Goal: Task Accomplishment & Management: Use online tool/utility

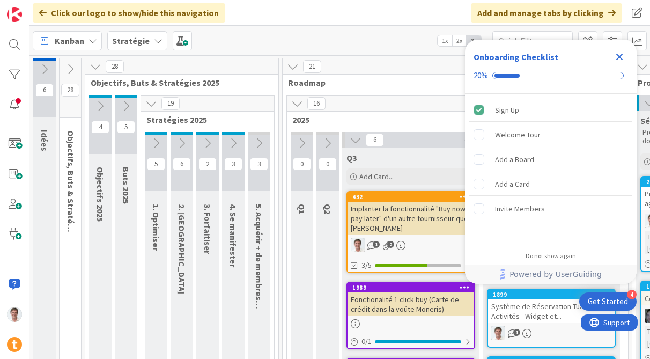
click at [619, 55] on icon "Close Checklist" at bounding box center [619, 57] width 7 height 7
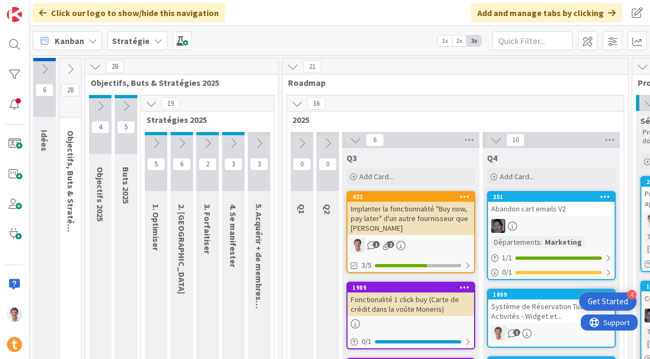
click at [130, 41] on b "Stratégie" at bounding box center [131, 40] width 38 height 11
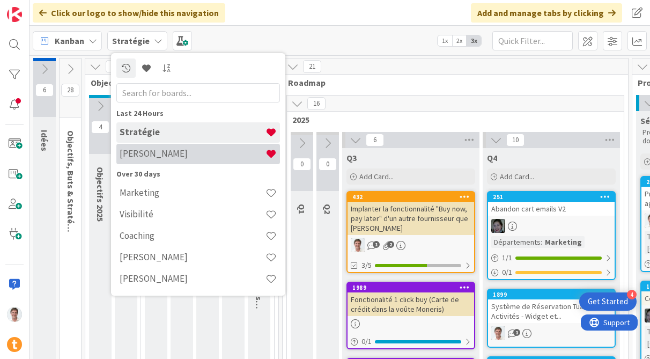
click at [144, 153] on h4 "[PERSON_NAME]" at bounding box center [193, 153] width 146 height 11
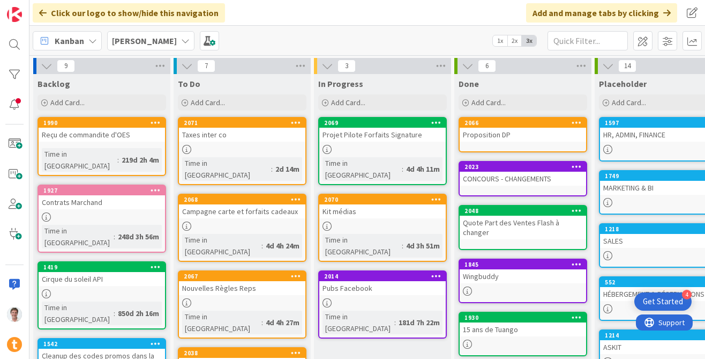
click at [512, 41] on span "2x" at bounding box center [515, 40] width 14 height 11
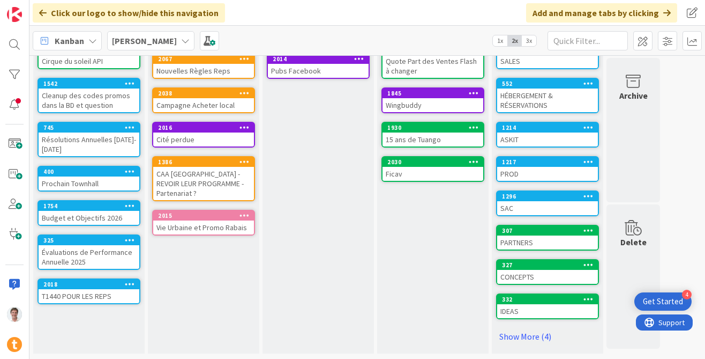
scroll to position [140, 0]
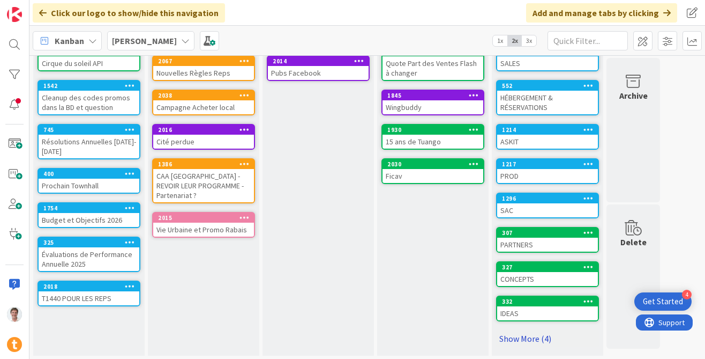
click at [518, 333] on link "Show More (4)" at bounding box center [547, 338] width 103 height 17
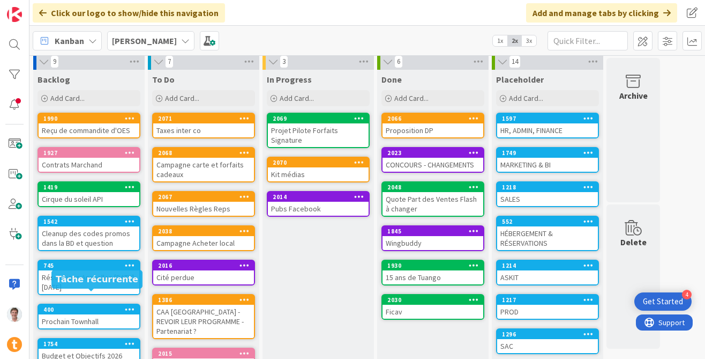
scroll to position [0, 0]
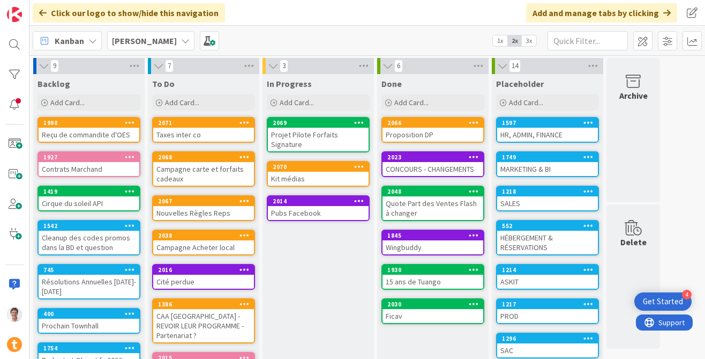
click at [418, 317] on div "Ficav" at bounding box center [433, 316] width 101 height 14
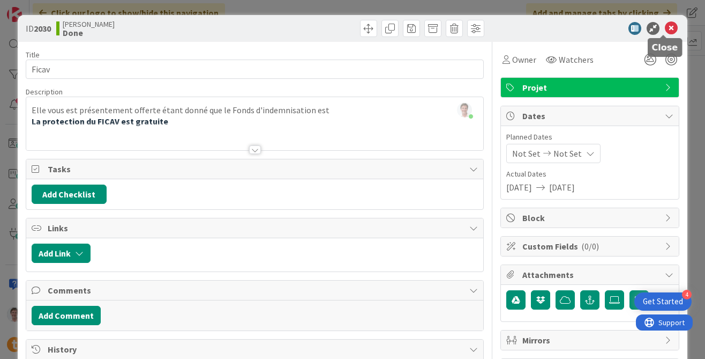
click at [649, 29] on icon at bounding box center [671, 28] width 13 height 13
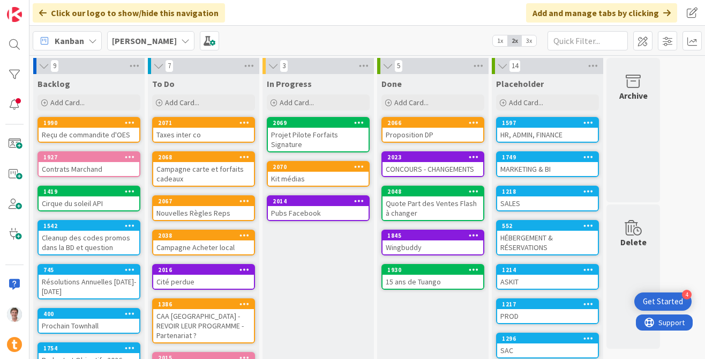
click at [426, 246] on div "Wingbuddy" at bounding box center [433, 247] width 101 height 14
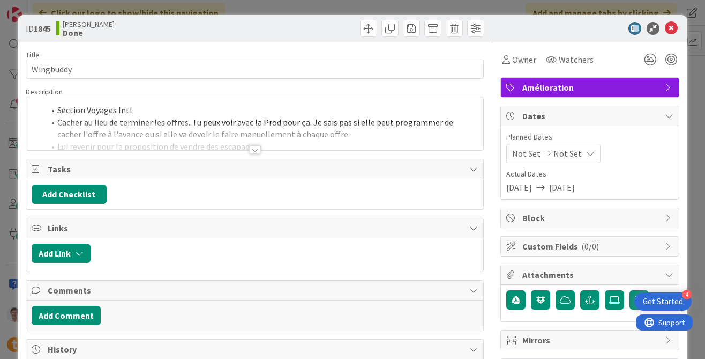
click at [255, 150] on div at bounding box center [255, 149] width 12 height 9
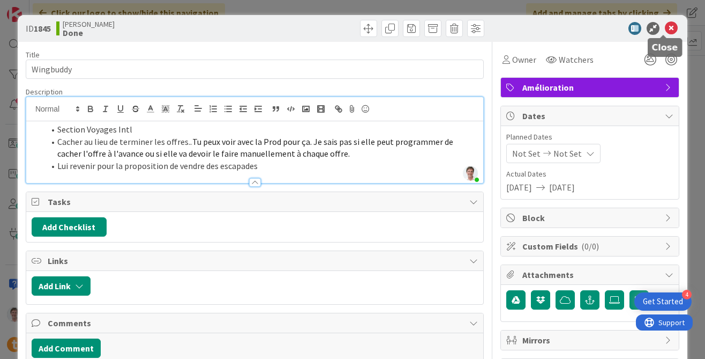
click at [649, 25] on icon at bounding box center [671, 28] width 13 height 13
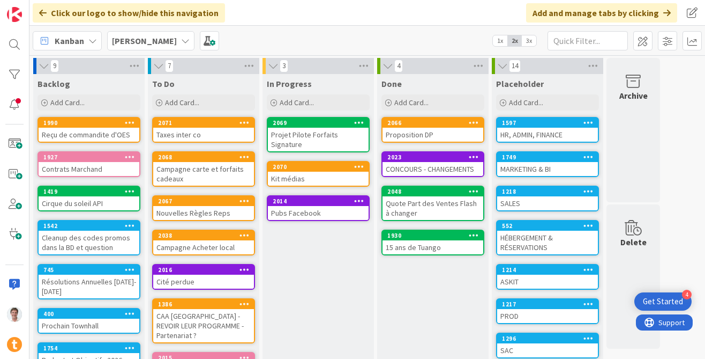
click at [415, 165] on div "CONCOURS - CHANGEMENTS" at bounding box center [433, 169] width 101 height 14
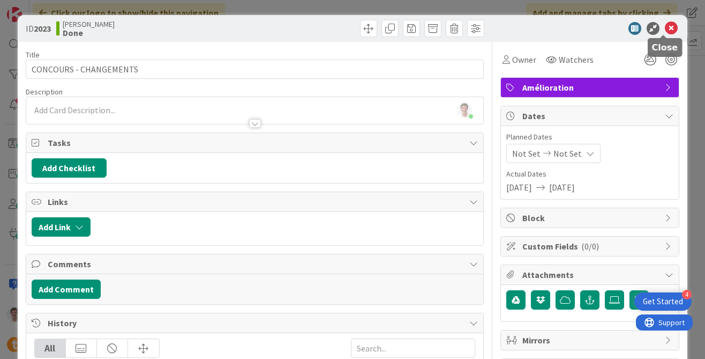
click at [649, 29] on icon at bounding box center [671, 28] width 13 height 13
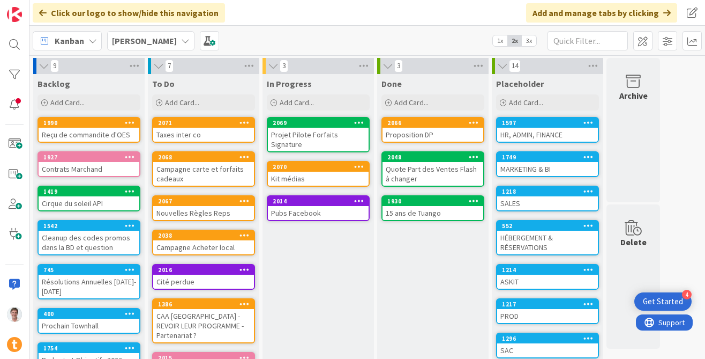
click at [413, 214] on div "15 ans de Tuango" at bounding box center [433, 213] width 101 height 14
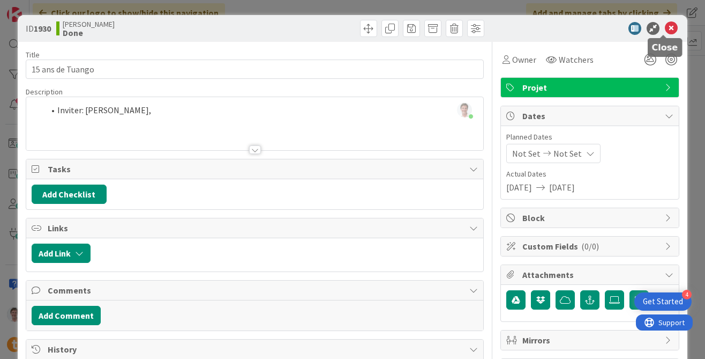
click at [649, 31] on icon at bounding box center [671, 28] width 13 height 13
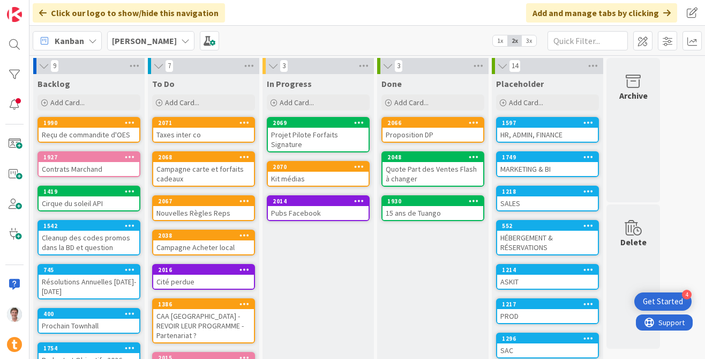
click at [426, 169] on div "Quote Part des Ventes Flash à changer" at bounding box center [433, 174] width 101 height 24
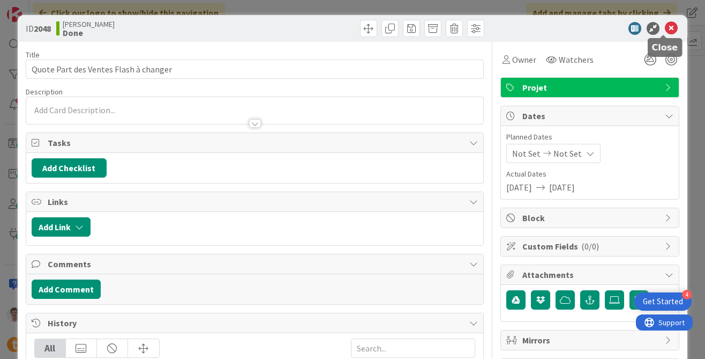
click at [649, 29] on icon at bounding box center [671, 28] width 13 height 13
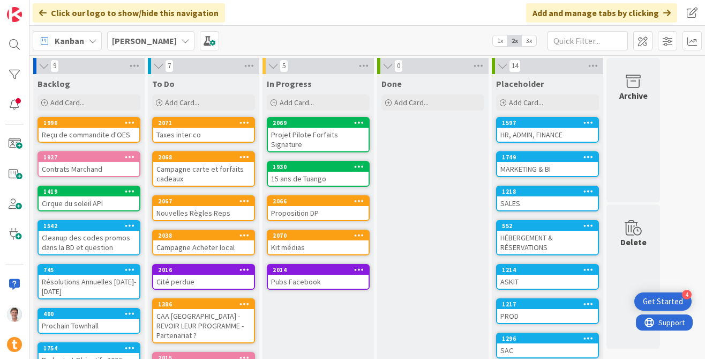
click at [319, 134] on div "Projet Pilote Forfaits Signature" at bounding box center [318, 140] width 101 height 24
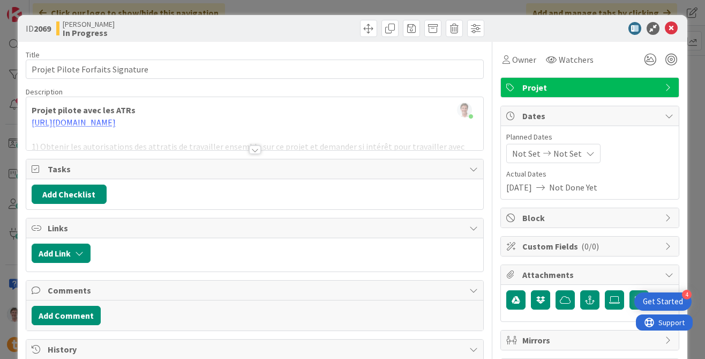
click at [351, 124] on div at bounding box center [254, 136] width 457 height 27
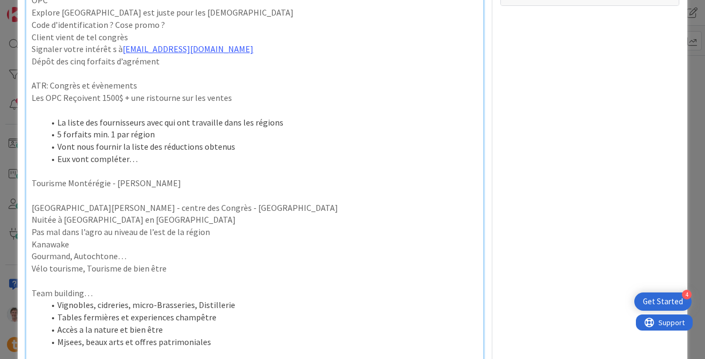
scroll to position [2, 0]
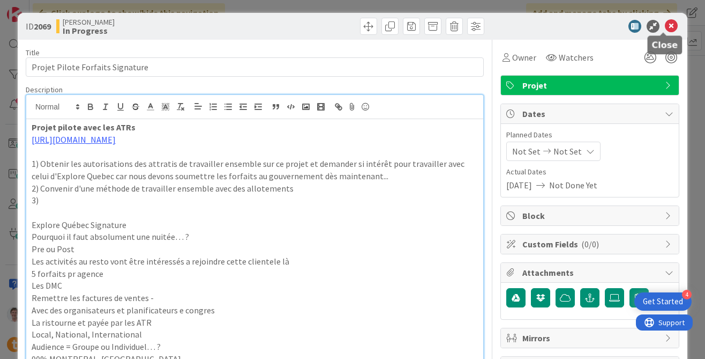
click at [649, 23] on icon at bounding box center [671, 26] width 13 height 13
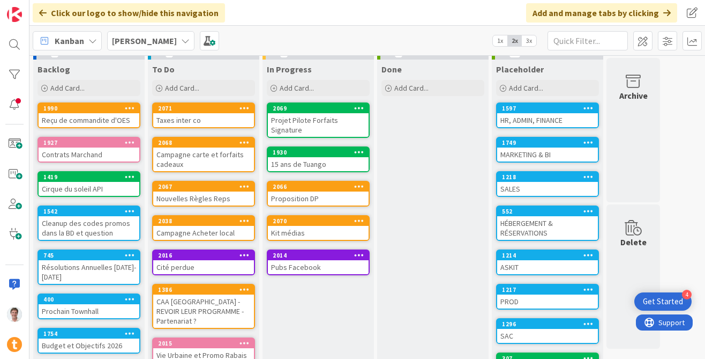
scroll to position [24, 0]
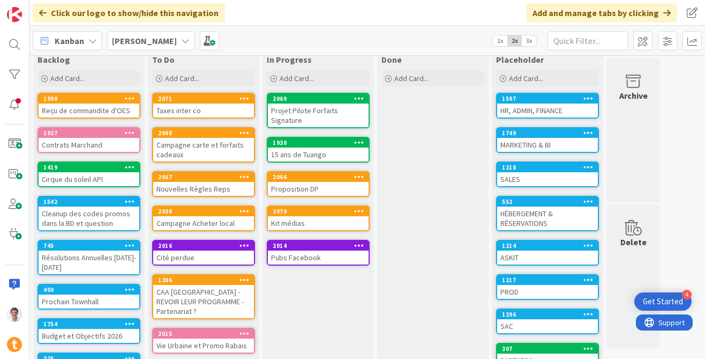
click at [184, 257] on div "Cité perdue" at bounding box center [203, 257] width 101 height 14
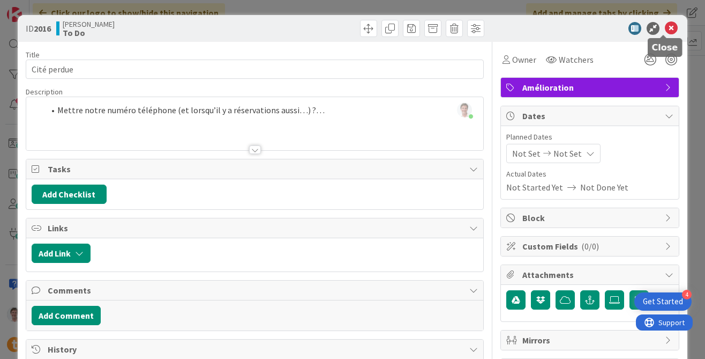
click at [649, 27] on icon at bounding box center [671, 28] width 13 height 13
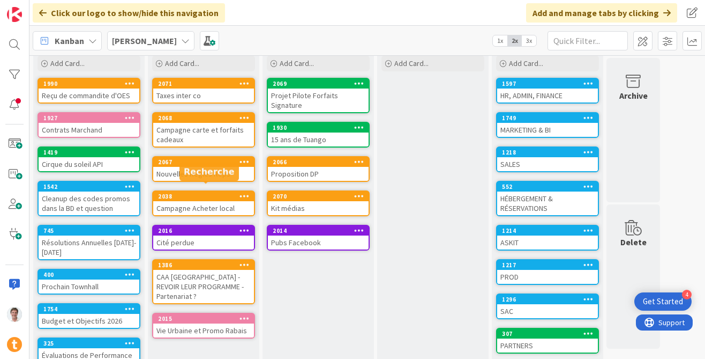
scroll to position [47, 0]
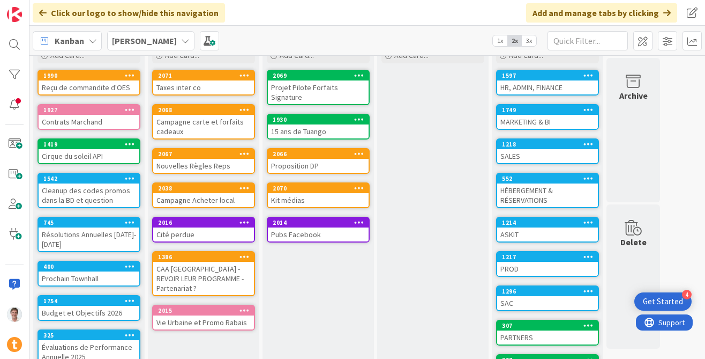
click at [198, 267] on div "CAA [GEOGRAPHIC_DATA] - REVOIR LEUR PROGRAMME - Partenariat ?" at bounding box center [203, 278] width 101 height 33
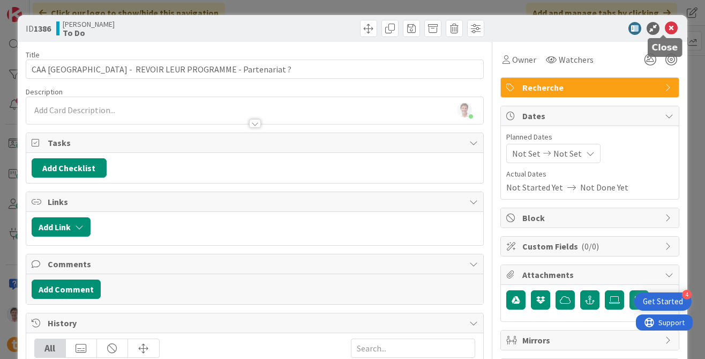
click at [649, 32] on icon at bounding box center [671, 28] width 13 height 13
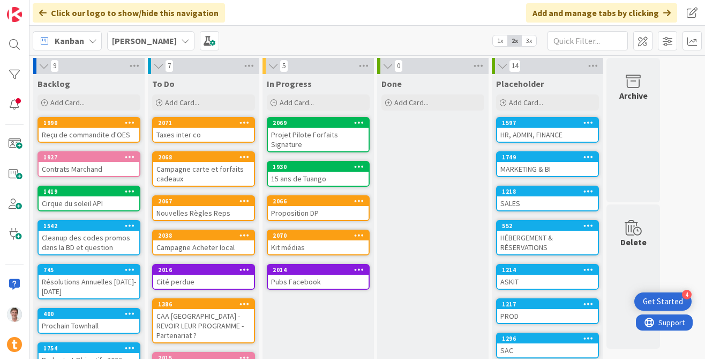
click at [131, 41] on b "[PERSON_NAME]" at bounding box center [144, 40] width 65 height 11
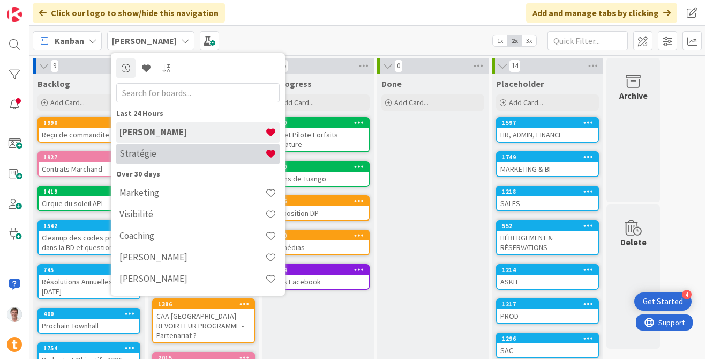
click at [158, 161] on div "Stratégie" at bounding box center [197, 154] width 163 height 20
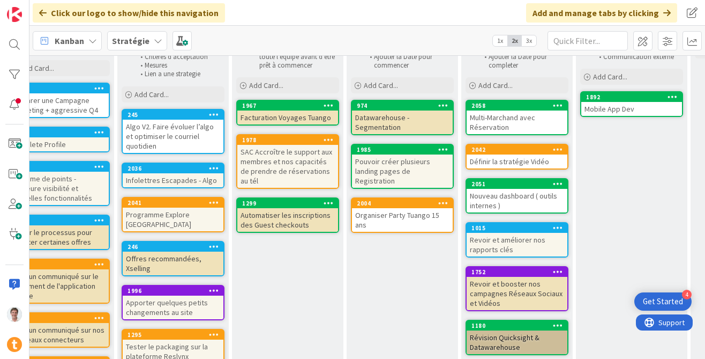
scroll to position [123, 582]
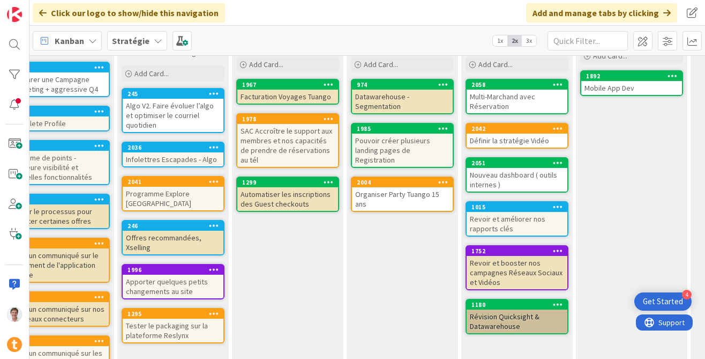
click at [135, 41] on b "Stratégie" at bounding box center [131, 40] width 38 height 11
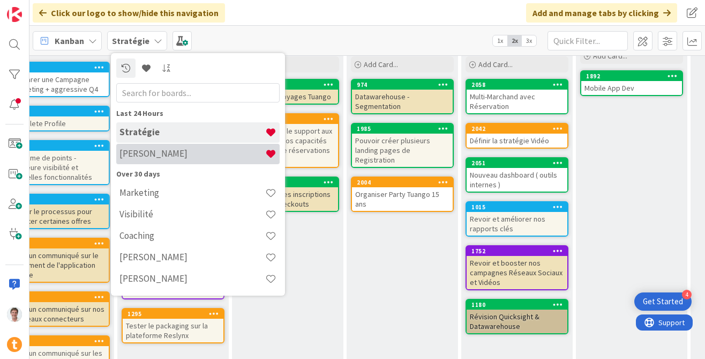
click at [154, 145] on div "[PERSON_NAME]" at bounding box center [197, 154] width 163 height 20
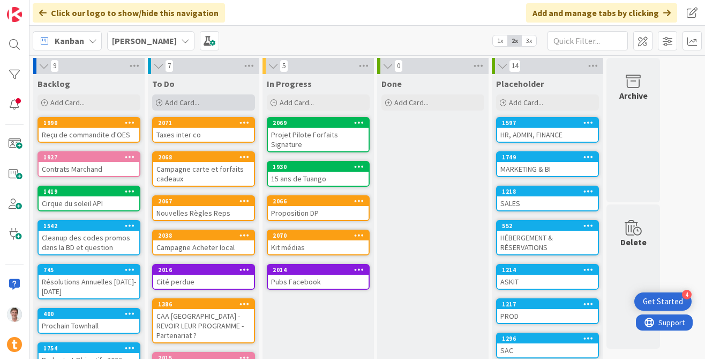
click at [189, 103] on span "Add Card..." at bounding box center [182, 103] width 34 height 10
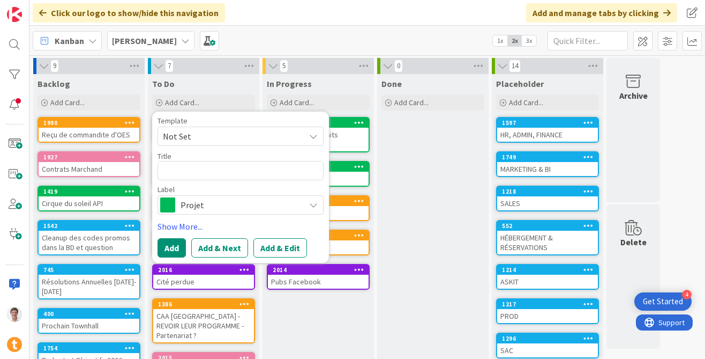
type textarea "x"
type textarea "V"
type textarea "x"
type textarea "VP"
type textarea "x"
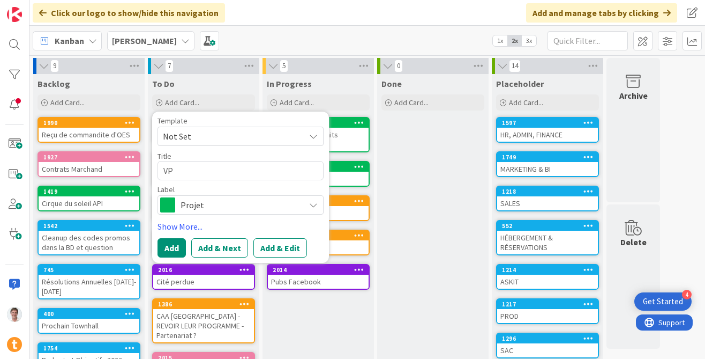
type textarea "VPy"
type textarea "x"
type textarea "VPya"
type textarea "x"
type textarea "VPyag"
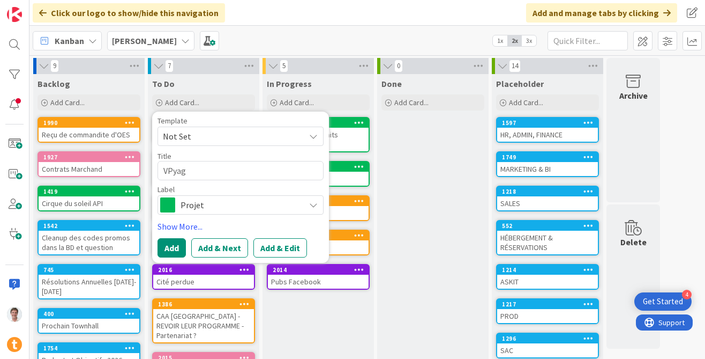
type textarea "x"
type textarea "VPyage"
type textarea "x"
type textarea "VPyages"
type textarea "x"
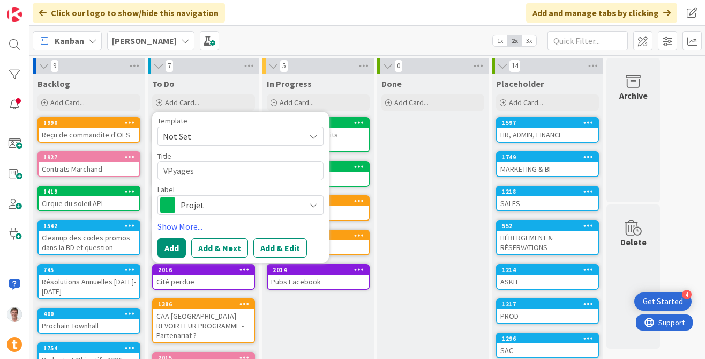
type textarea "VPyages"
type textarea "x"
type textarea "VPyages"
type textarea "x"
type textarea "VPyage"
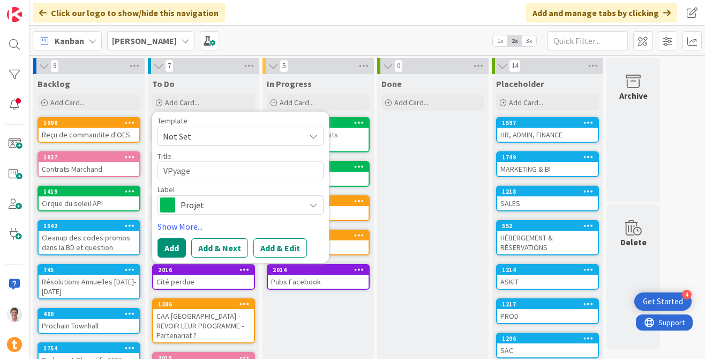
type textarea "x"
type textarea "VPyag"
type textarea "x"
type textarea "VPya"
type textarea "x"
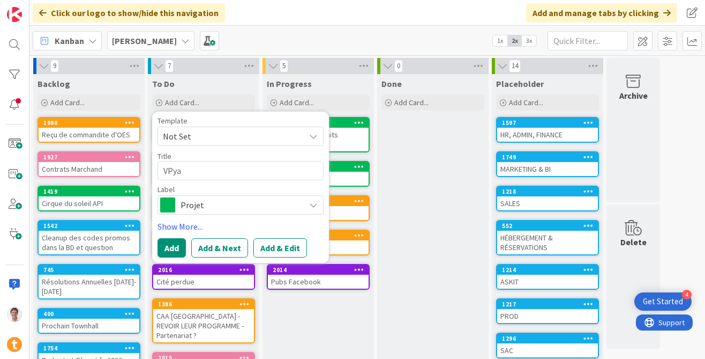
type textarea "VPy"
type textarea "x"
type textarea "VP"
type textarea "x"
type textarea "V"
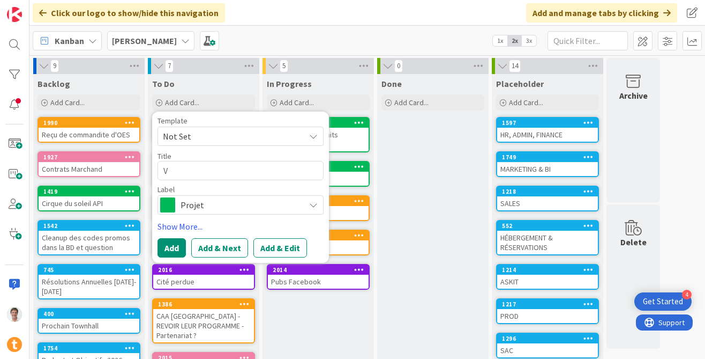
type textarea "x"
type textarea "Vo"
type textarea "x"
type textarea "Voya"
type textarea "x"
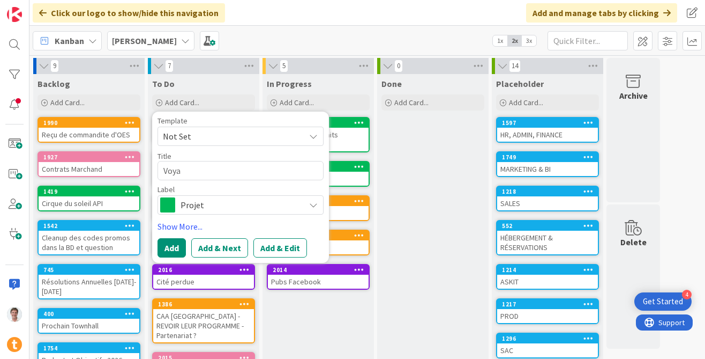
type textarea "Voyag"
type textarea "x"
type textarea "Voyage"
type textarea "x"
type textarea "Voyages"
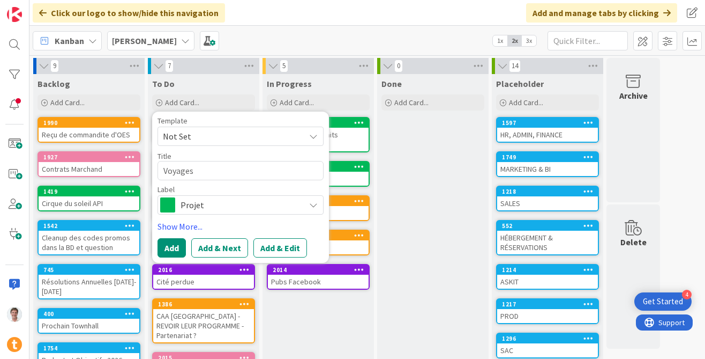
type textarea "x"
type textarea "Voyages"
type textarea "x"
type textarea "Voyages T"
type textarea "x"
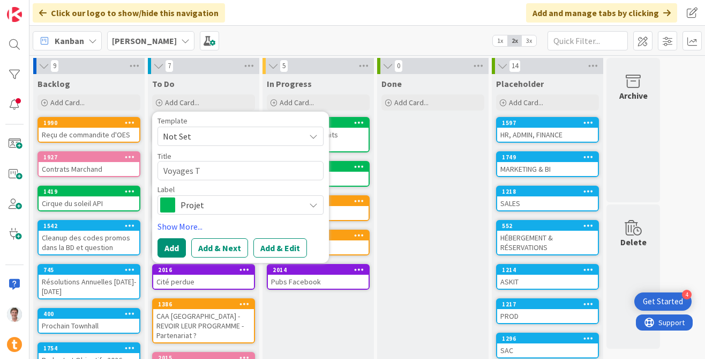
type textarea "Voyages Tu"
type textarea "x"
type textarea "Voyages Tua"
type textarea "x"
type textarea "Voyages Tuan"
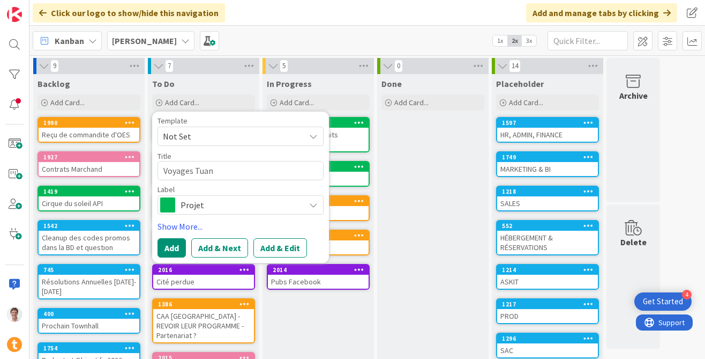
type textarea "x"
type textarea "Voyages Tuang"
type textarea "x"
type textarea "Voyages Tuango"
type textarea "x"
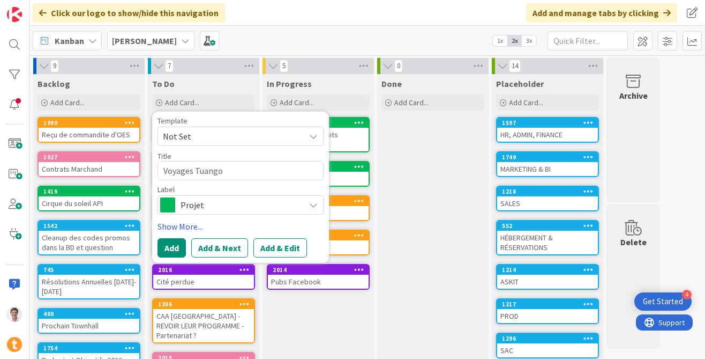
type textarea "Voyages Tuango"
type textarea "x"
type textarea "Voyages Tuango R"
type textarea "x"
type textarea "Voyages Tuango Ra"
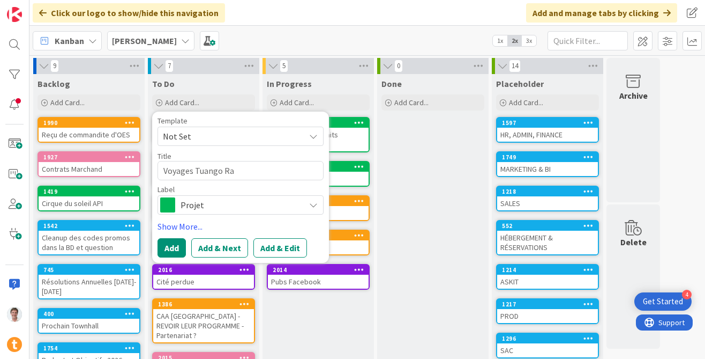
type textarea "x"
type textarea "Voyages Tuango Rap"
type textarea "x"
type textarea "Voyages Tuango Rappo"
type textarea "x"
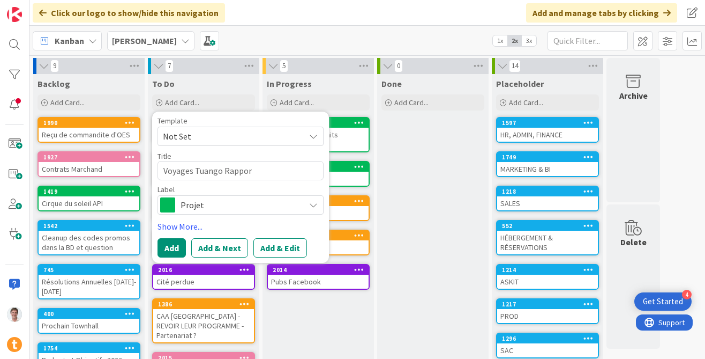
type textarea "Voyages Tuango Rapport"
type textarea "x"
type textarea "Voyages Tuango Rapport"
type textarea "x"
type textarea "Voyages Tuango Rapports"
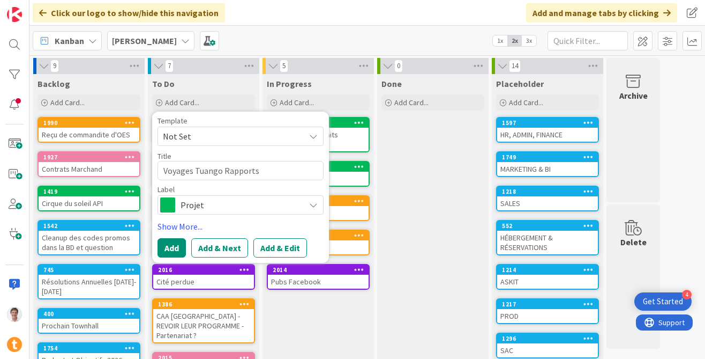
type textarea "x"
type textarea "Voyages Tuango Rapports"
type textarea "x"
type textarea "Voyages Tuango Rapports m"
type textarea "x"
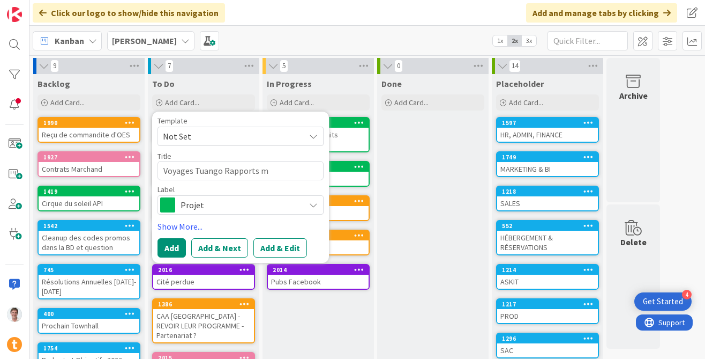
type textarea "Voyages Tuango Rapports me"
type textarea "x"
type textarea "Voyages Tuango Rapports men"
type textarea "x"
type textarea "Voyages Tuango Rapports mens"
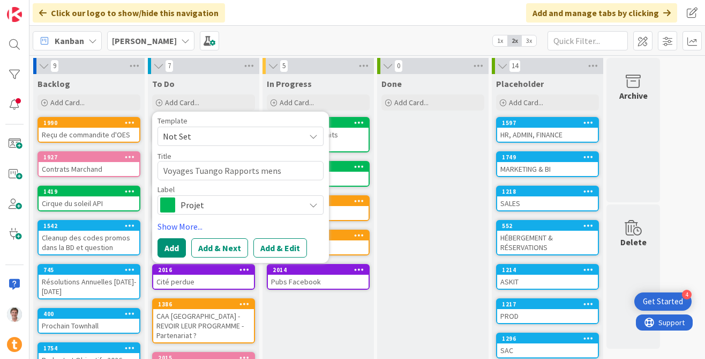
type textarea "x"
type textarea "Voyages Tuango Rapports mensu"
type textarea "x"
type textarea "Voyages Tuango Rapports mensue"
type textarea "x"
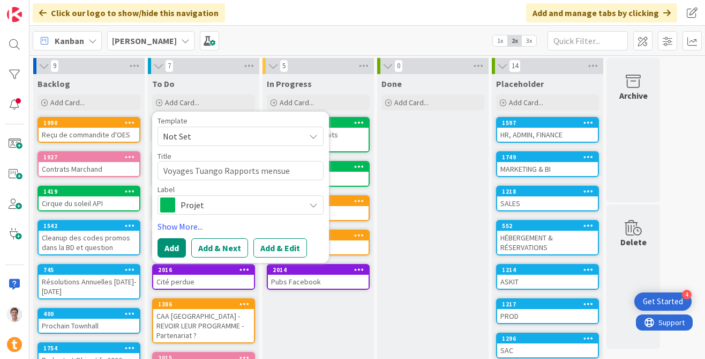
type textarea "Voyages Tuango Rapports mensuel"
type textarea "x"
type textarea "Voyages Tuango Rapports mensuels"
type textarea "x"
type textarea "Voyages Tuango Rapports mensuels"
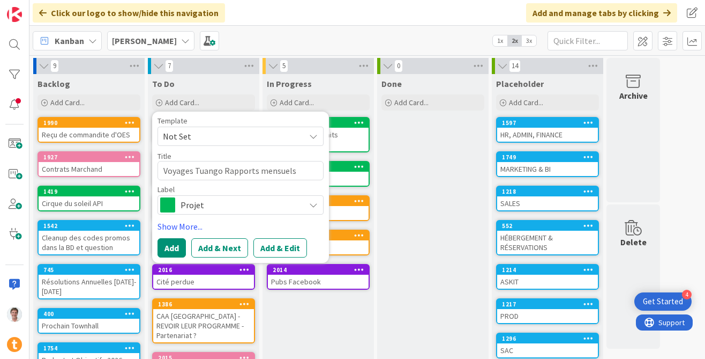
type textarea "x"
type textarea "Voyages Tuango Rapports mensuels a"
type textarea "x"
type textarea "Voyages Tuango Rapports mensuels av"
type textarea "x"
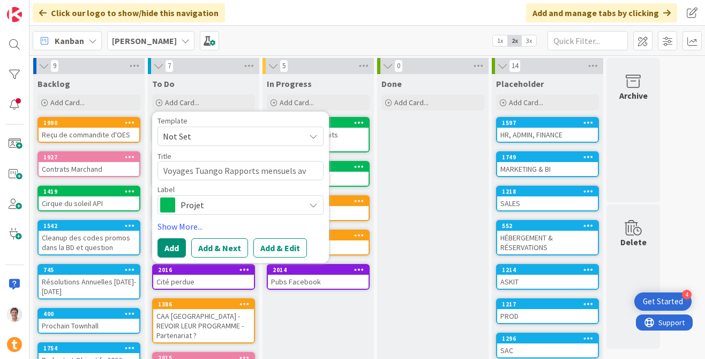
type textarea "Voyages Tuango Rapports mensuels ave"
type textarea "x"
type textarea "Voyages Tuango Rapports mensuels avec"
type textarea "x"
type textarea "Voyages Tuango Rapports mensuels avec c"
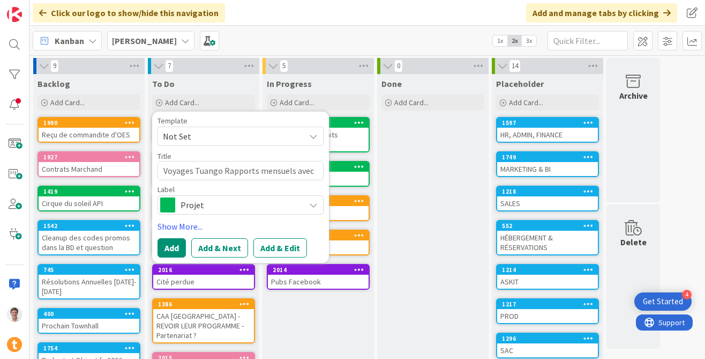
type textarea "x"
type textarea "Voyages Tuango Rapports mensuels avec co"
type textarea "x"
type textarea "Voyages Tuango Rapports mensuels avec cod"
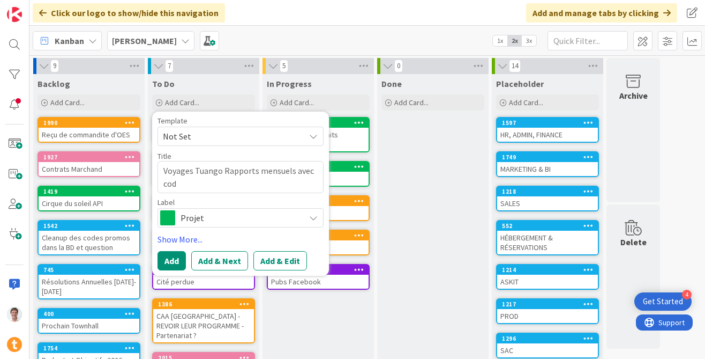
type textarea "x"
type textarea "Voyages Tuango Rapports mensuels avec code"
type textarea "x"
type textarea "Voyages Tuango Rapports mensuels avec codes"
type textarea "x"
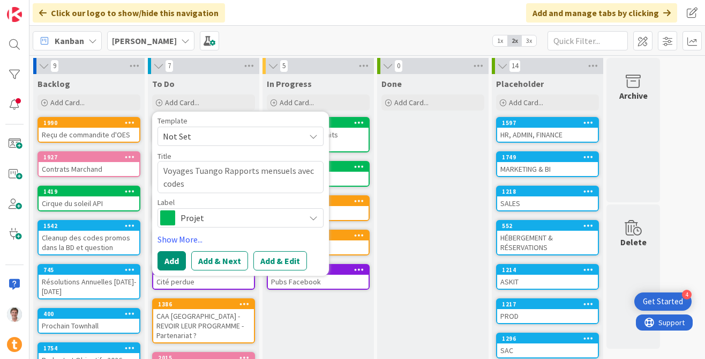
type textarea "Voyages Tuango Rapports mensuels avec codes"
type textarea "x"
type textarea "Voyages Tuango Rapports mensuels avec codes p"
type textarea "x"
type textarea "Voyages Tuango Rapports mensuels avec codes pr"
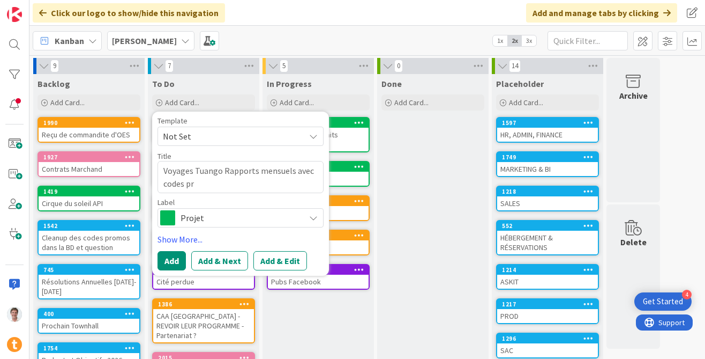
type textarea "x"
type textarea "Voyages Tuango Rapports mensuels avec codes pro"
type textarea "x"
type textarea "Voyages Tuango Rapports mensuels avec codes prom"
type textarea "x"
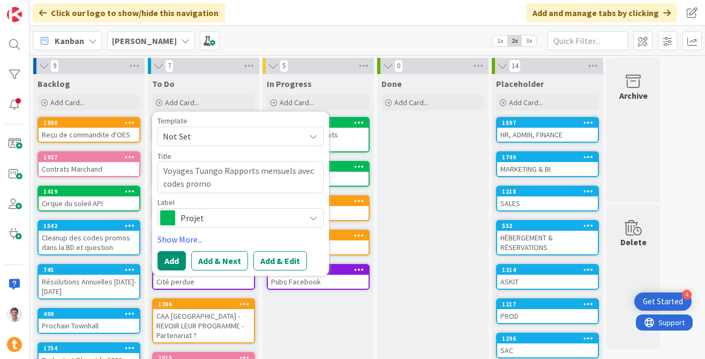
type textarea "Voyages Tuango Rapports mensuels avec codes promos"
type textarea "x"
type textarea "Voyages Tuango Rapports mensuels avec codes promos"
type textarea "x"
type textarea "Voyages Tuango Rapports mensuels avec codes promos e"
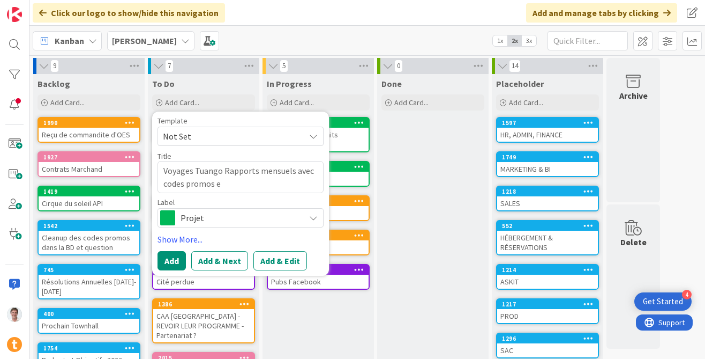
type textarea "x"
type textarea "Voyages Tuango Rapports mensuels avec codes promos et"
type textarea "x"
type textarea "Voyages Tuango Rapports mensuels avec codes promos etc"
click at [193, 217] on span "Projet" at bounding box center [240, 217] width 119 height 15
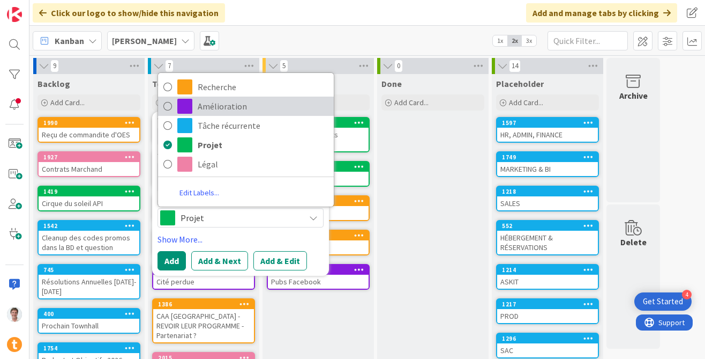
click at [219, 105] on span "Amélioration" at bounding box center [263, 106] width 131 height 16
type textarea "x"
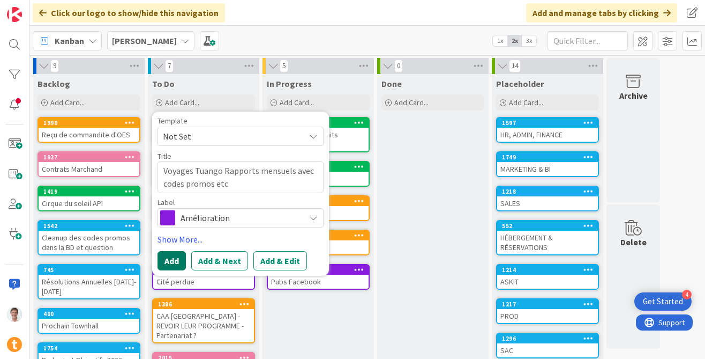
click at [177, 256] on button "Add" at bounding box center [172, 260] width 28 height 19
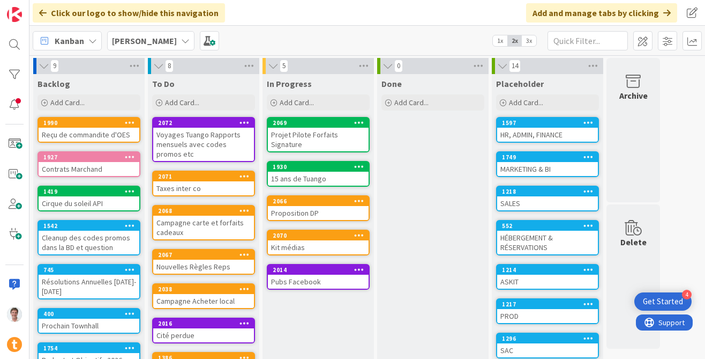
click at [125, 38] on b "[PERSON_NAME]" at bounding box center [144, 40] width 65 height 11
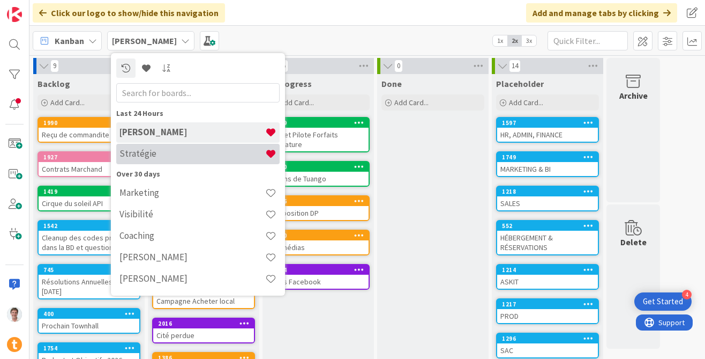
click at [143, 153] on h4 "Stratégie" at bounding box center [193, 153] width 146 height 11
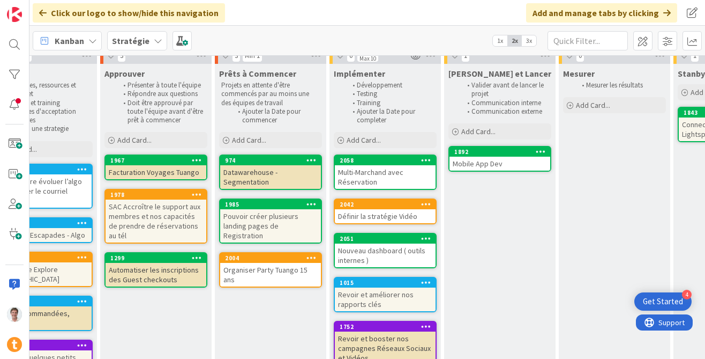
scroll to position [47, 770]
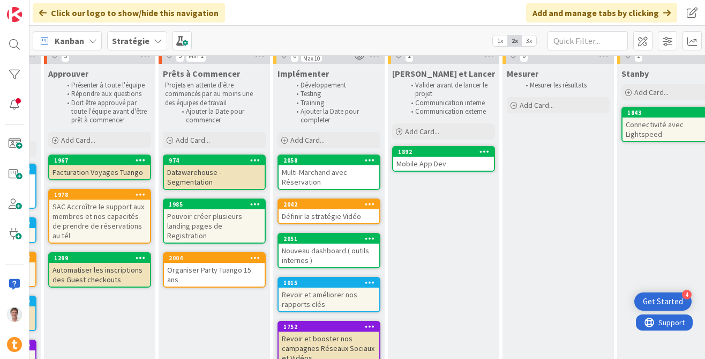
click at [339, 215] on div "Définir la stratégie Vidéo" at bounding box center [329, 216] width 101 height 14
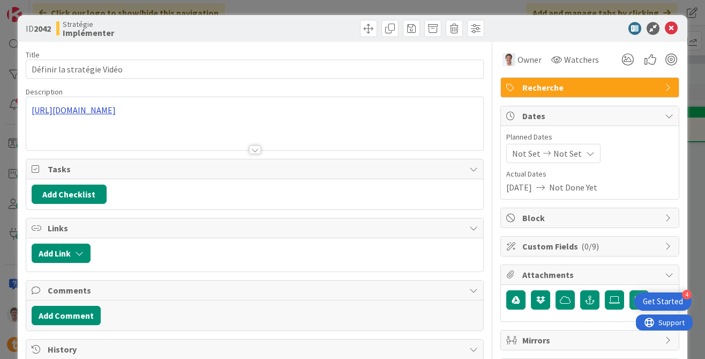
click at [211, 112] on div "[URL][DOMAIN_NAME]" at bounding box center [254, 123] width 457 height 53
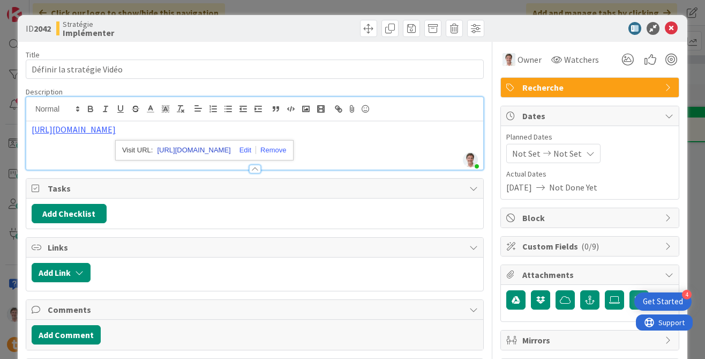
click at [223, 147] on link "[URL][DOMAIN_NAME]" at bounding box center [193, 150] width 73 height 14
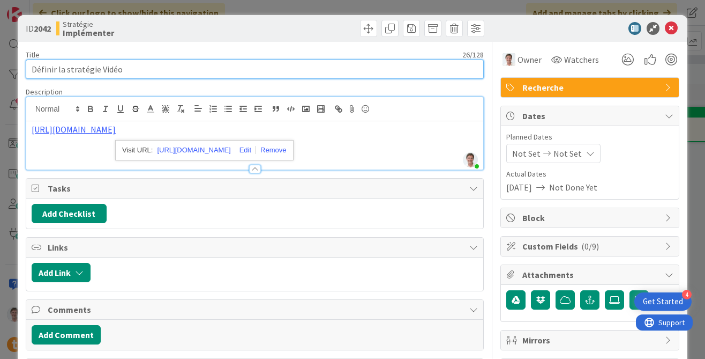
click at [382, 64] on input "Définir la stratégie Vidéo" at bounding box center [255, 68] width 458 height 19
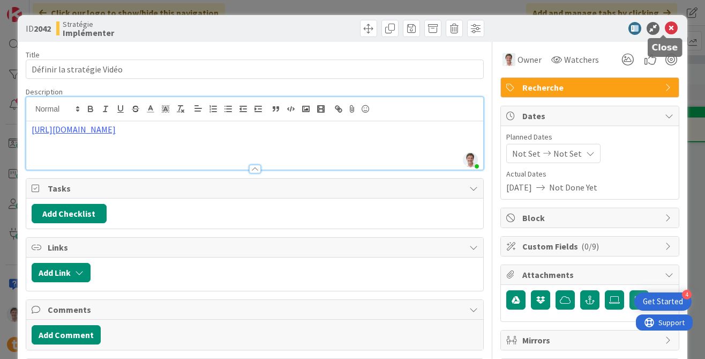
click at [649, 28] on icon at bounding box center [671, 28] width 13 height 13
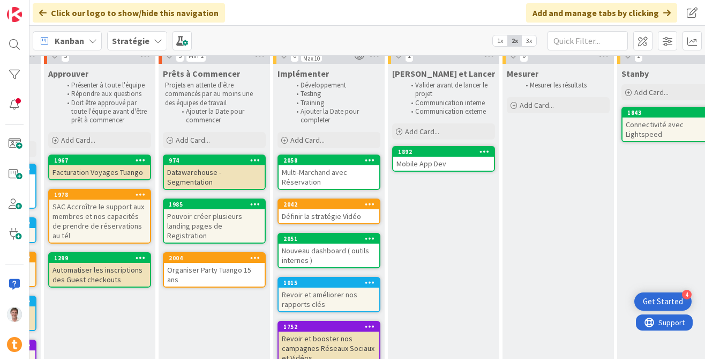
click at [330, 217] on div "Définir la stratégie Vidéo" at bounding box center [329, 216] width 101 height 14
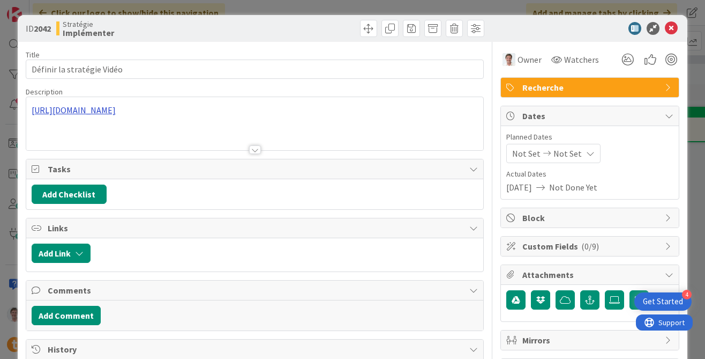
click at [232, 110] on div "[URL][DOMAIN_NAME]" at bounding box center [254, 123] width 457 height 53
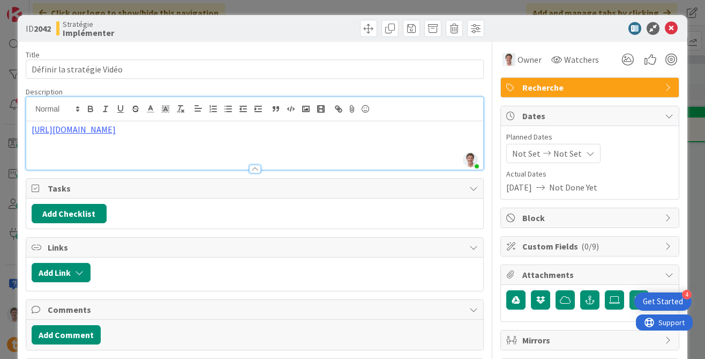
click at [226, 120] on div at bounding box center [254, 109] width 457 height 24
click at [116, 131] on link "[URL][DOMAIN_NAME]" at bounding box center [74, 129] width 84 height 11
click at [215, 153] on link "[URL][DOMAIN_NAME]" at bounding box center [193, 150] width 73 height 14
click at [649, 26] on icon at bounding box center [671, 28] width 13 height 13
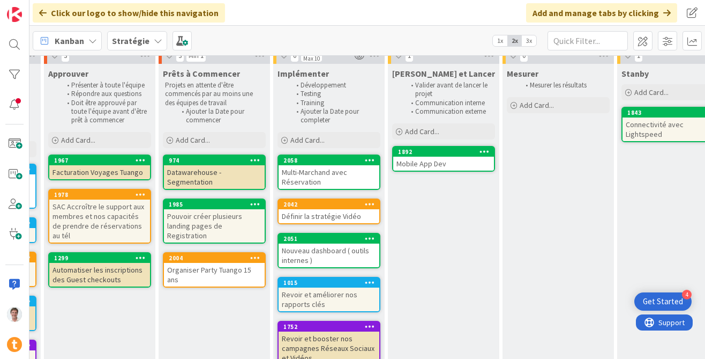
click at [322, 215] on div "Définir la stratégie Vidéo" at bounding box center [329, 216] width 101 height 14
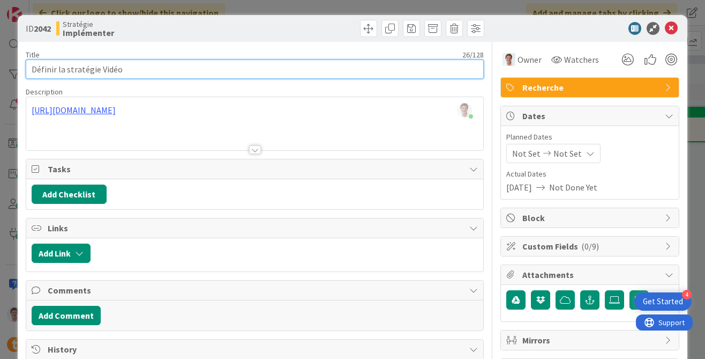
click at [51, 69] on input "Définir la stratégie Vidéo" at bounding box center [255, 68] width 458 height 19
click at [54, 69] on input "Définir la stratégie Vidéo" at bounding box center [255, 68] width 458 height 19
drag, startPoint x: 55, startPoint y: 69, endPoint x: 6, endPoint y: 68, distance: 49.3
click at [6, 68] on div "ID 2042 Stratégie Implémenter Title 26 / 128 Définir la stratégie Vidéo Descrip…" at bounding box center [352, 179] width 705 height 359
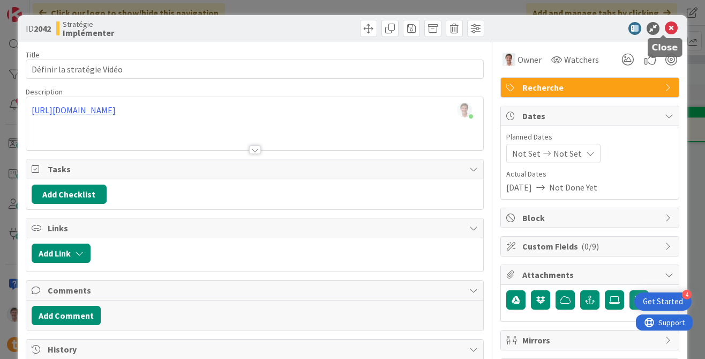
click at [649, 29] on icon at bounding box center [671, 28] width 13 height 13
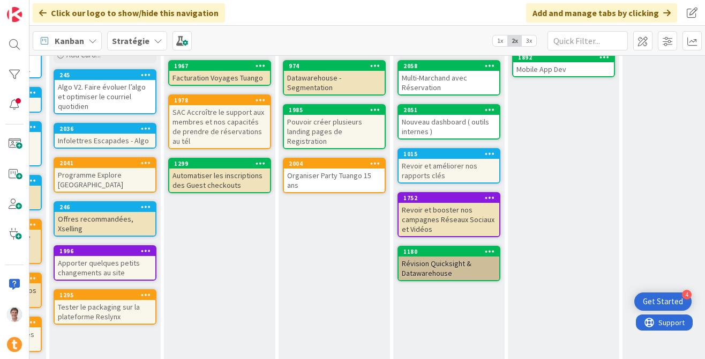
scroll to position [131, 650]
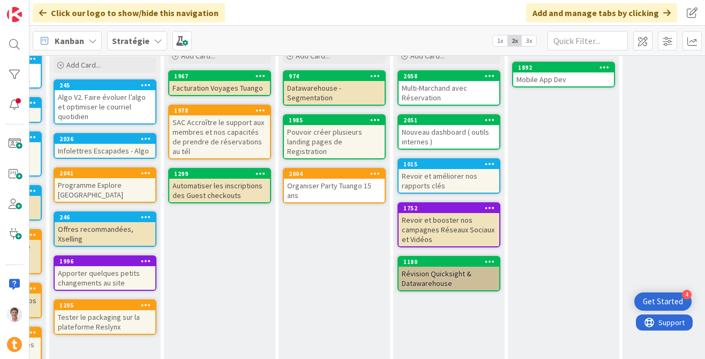
click at [444, 226] on div "Revoir et booster nos campagnes Réseaux Sociaux et Vidéos" at bounding box center [449, 229] width 101 height 33
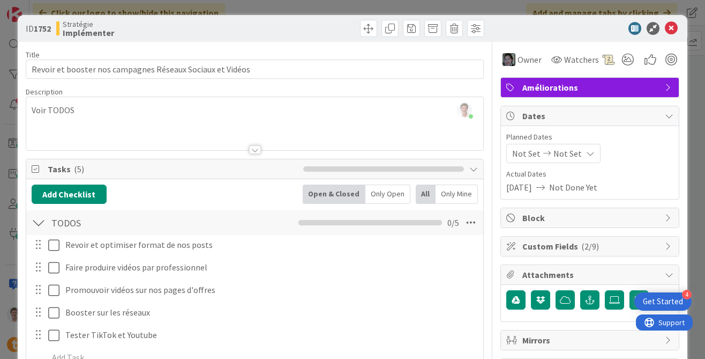
click at [649, 35] on icon at bounding box center [671, 28] width 13 height 13
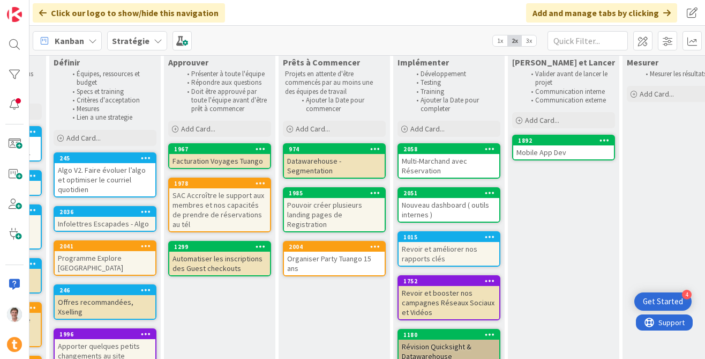
scroll to position [121, 650]
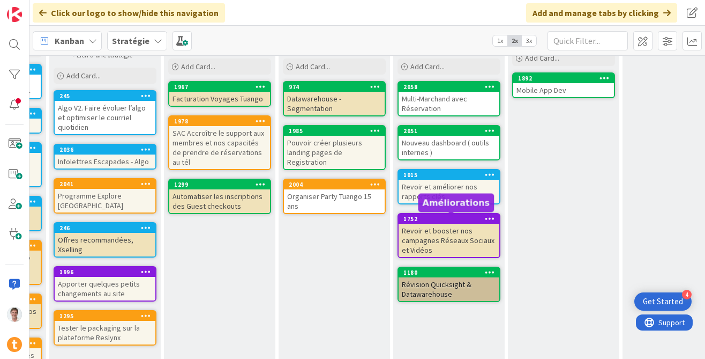
click at [442, 225] on div "Revoir et booster nos campagnes Réseaux Sociaux et Vidéos" at bounding box center [449, 240] width 101 height 33
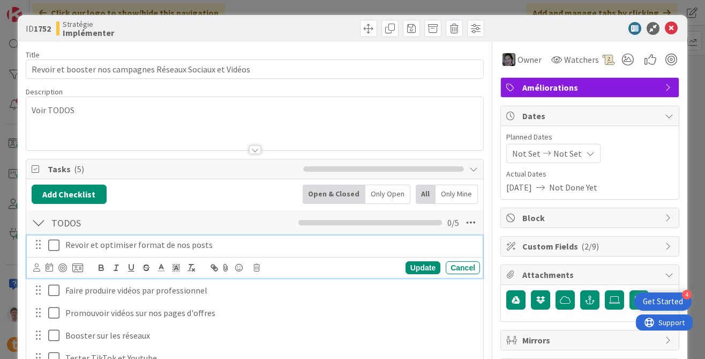
click at [57, 243] on icon at bounding box center [56, 245] width 16 height 13
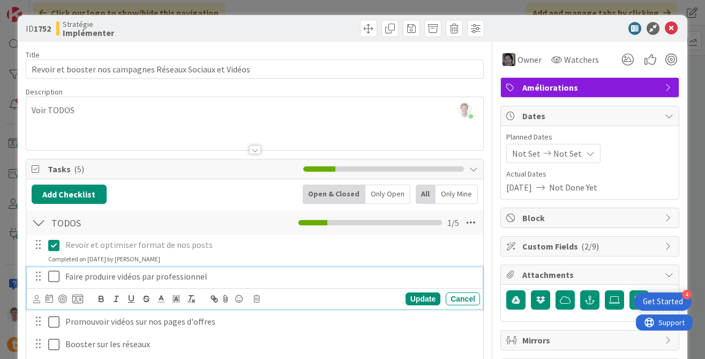
click at [56, 271] on icon at bounding box center [56, 276] width 16 height 13
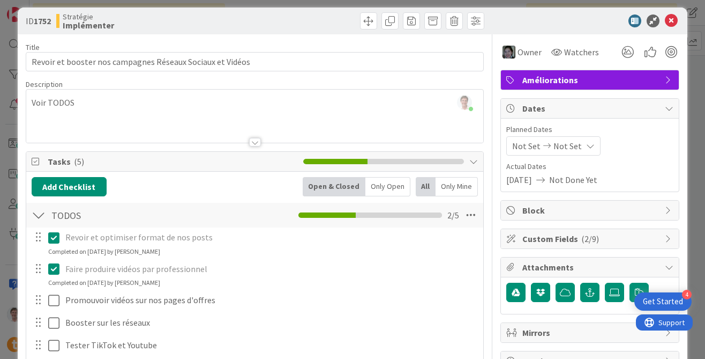
scroll to position [18, 0]
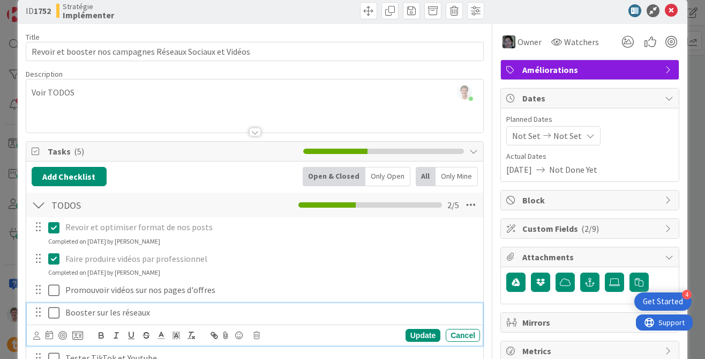
click at [52, 315] on icon at bounding box center [56, 312] width 16 height 13
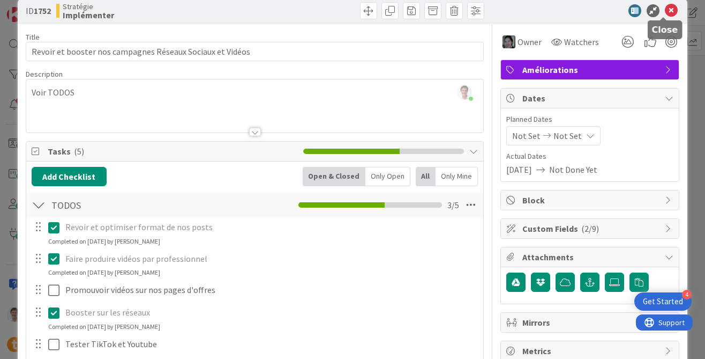
click at [649, 14] on icon at bounding box center [671, 10] width 13 height 13
